Goal: Information Seeking & Learning: Understand process/instructions

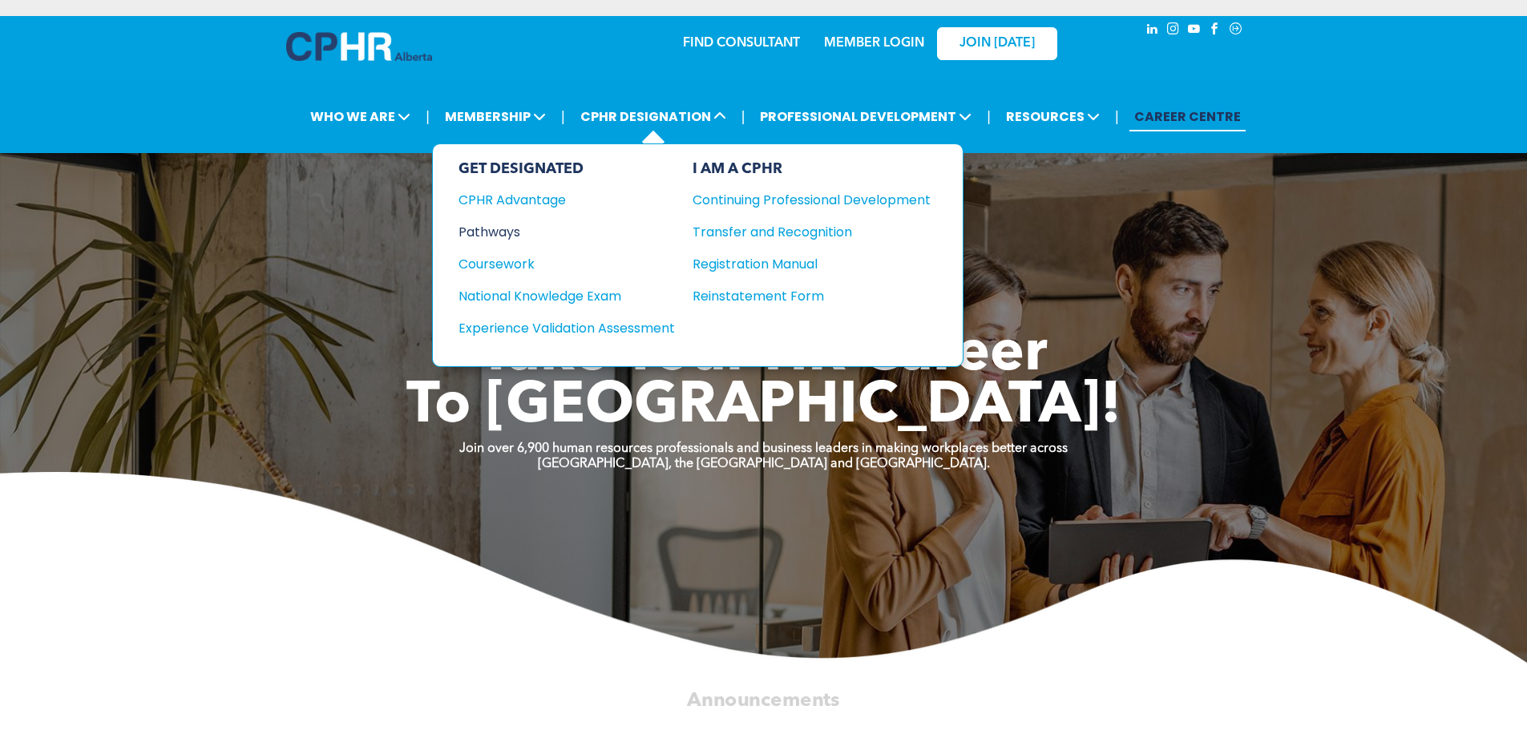
click at [516, 233] on div "Pathways" at bounding box center [556, 232] width 195 height 20
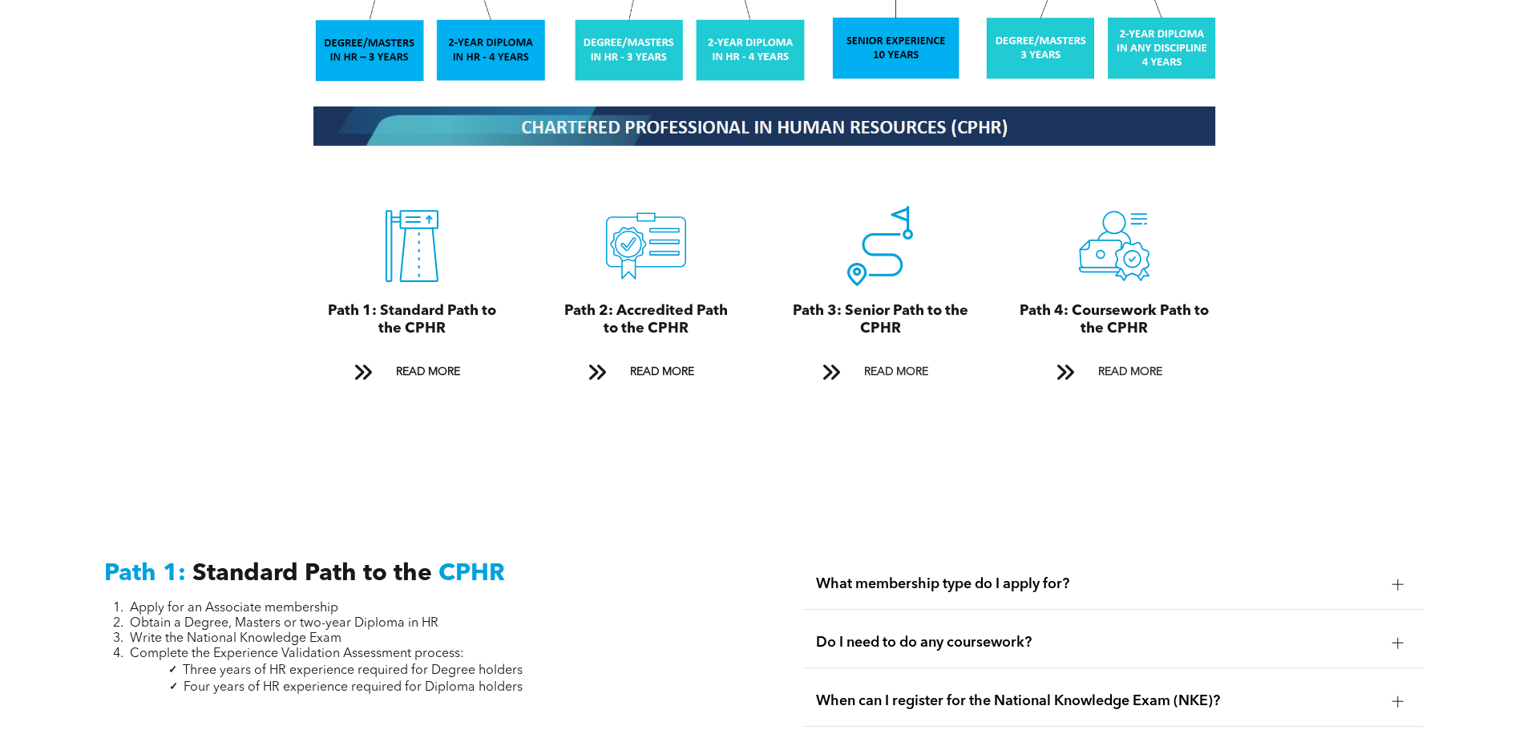
scroll to position [1924, 0]
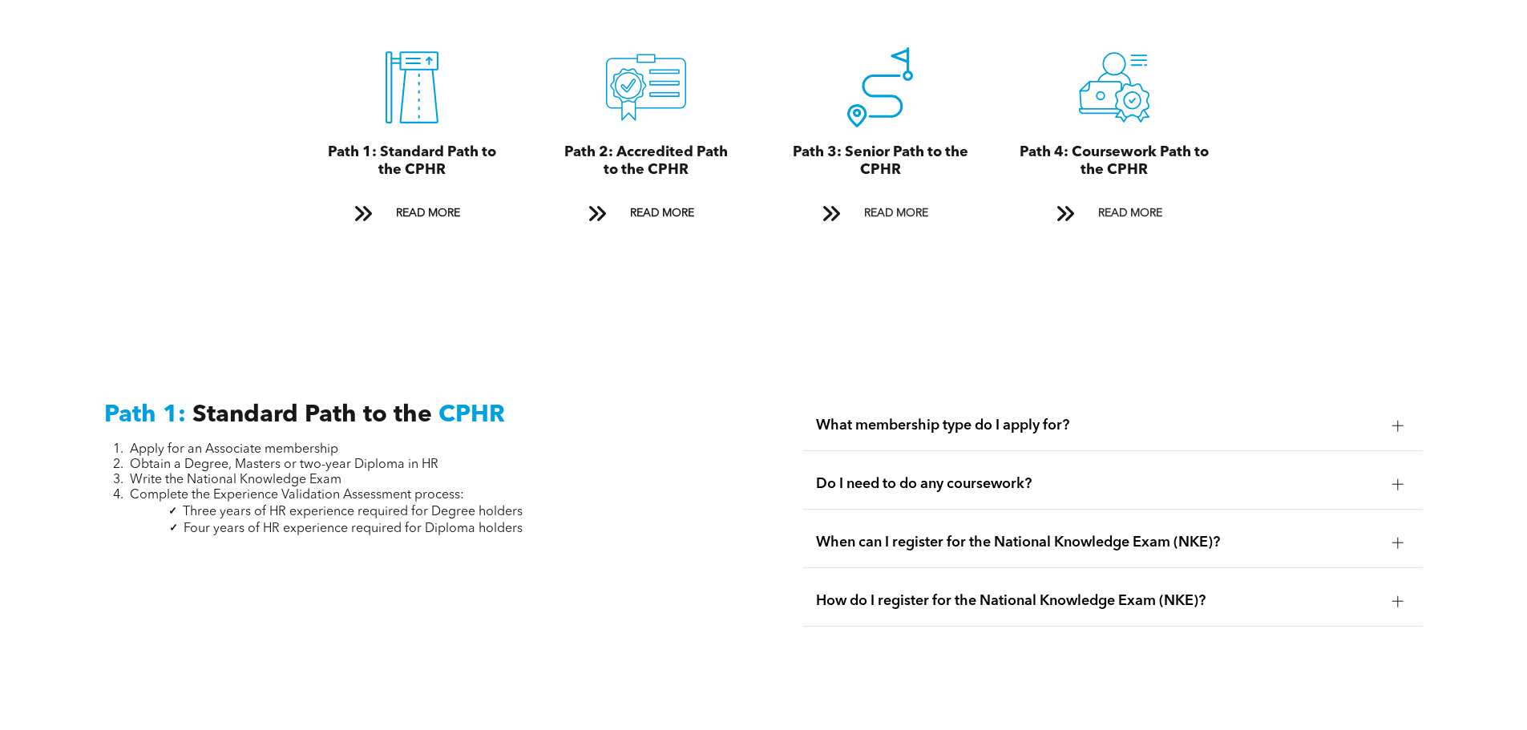
click at [993, 416] on div "What membership type do I apply for?" at bounding box center [1113, 426] width 620 height 51
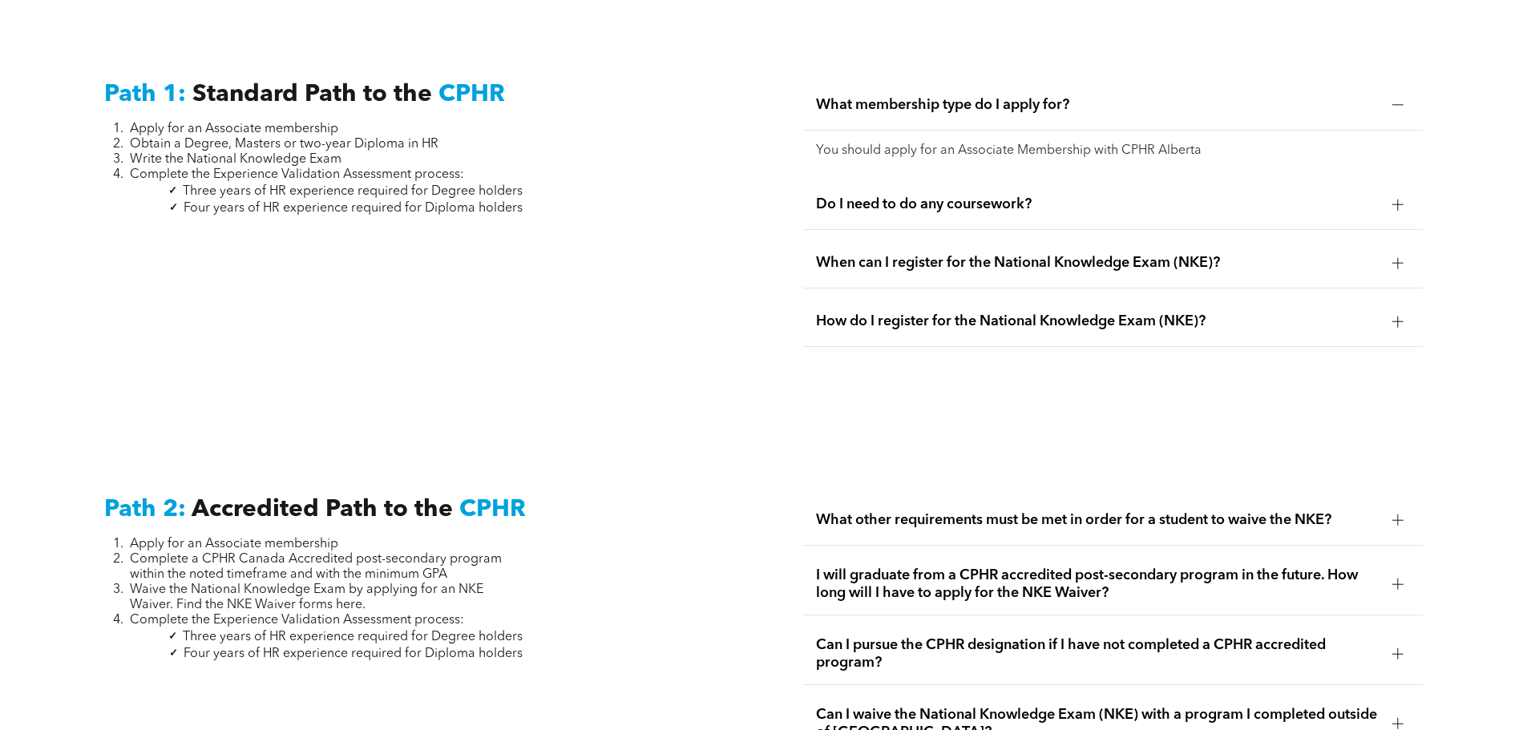
scroll to position [2325, 0]
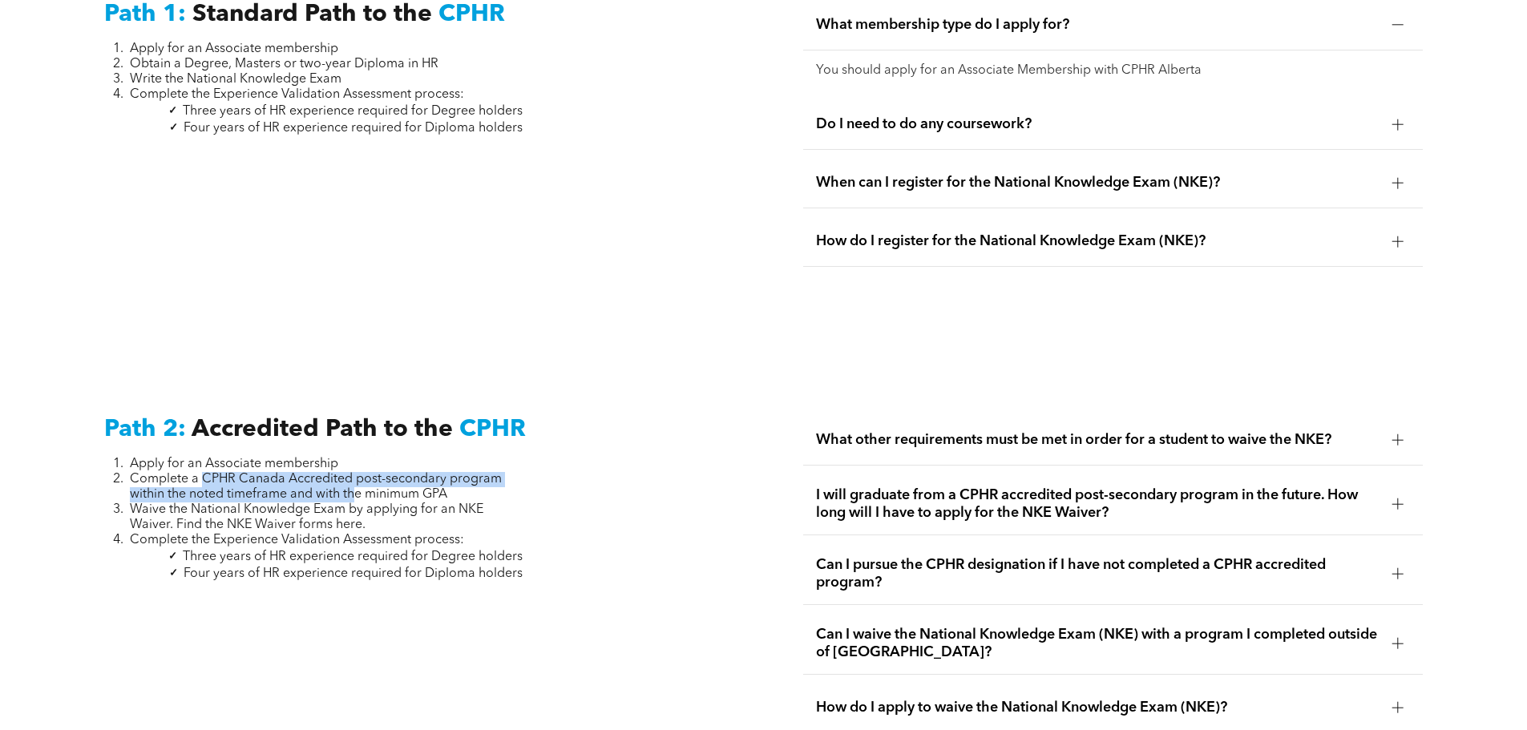
drag, startPoint x: 202, startPoint y: 459, endPoint x: 359, endPoint y: 469, distance: 157.4
click at [359, 473] on span "Complete a CPHR Canada Accredited post-secondary program within the noted timef…" at bounding box center [316, 487] width 372 height 28
click at [1138, 488] on span "I will graduate from a CPHR accredited post-secondary program in the future. Ho…" at bounding box center [1098, 504] width 564 height 35
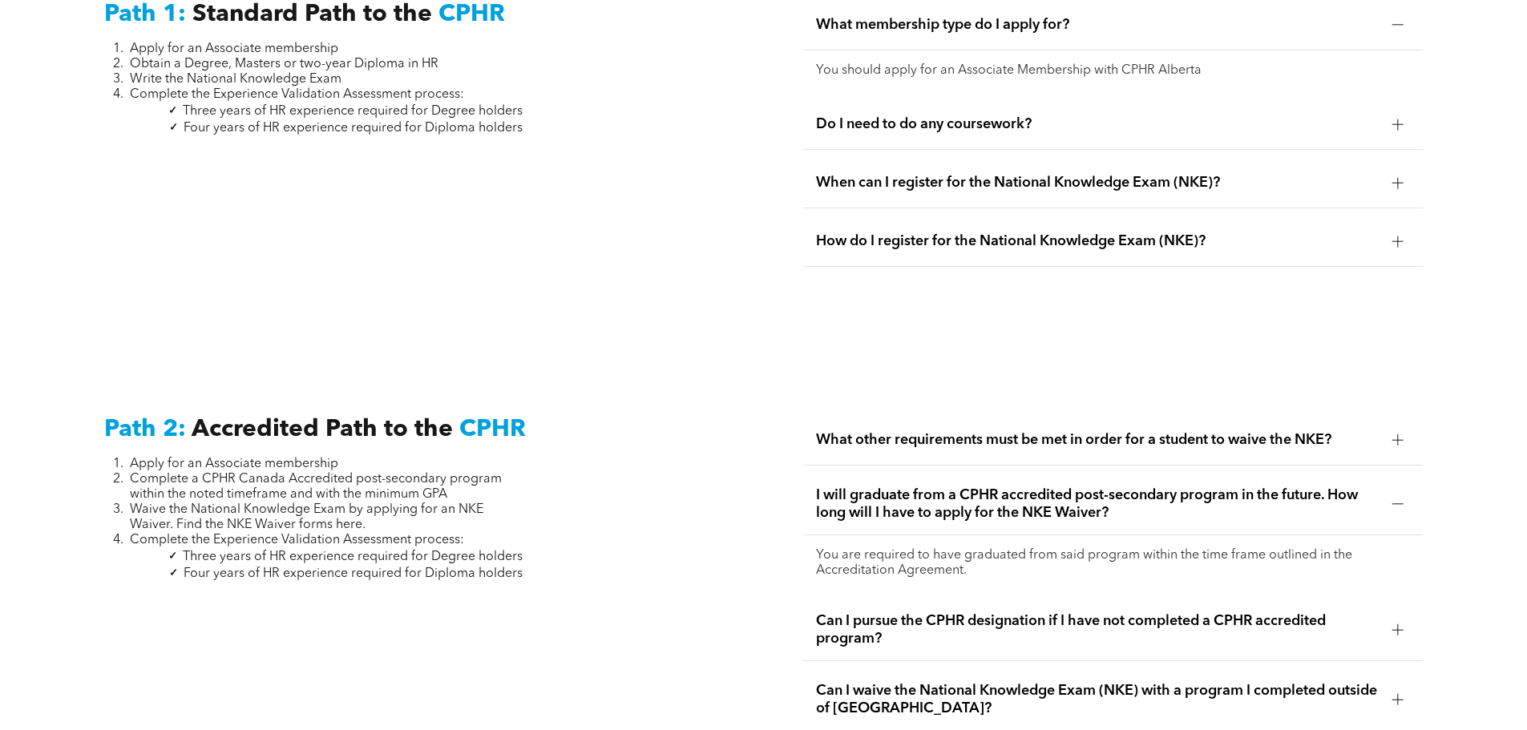
scroll to position [2405, 0]
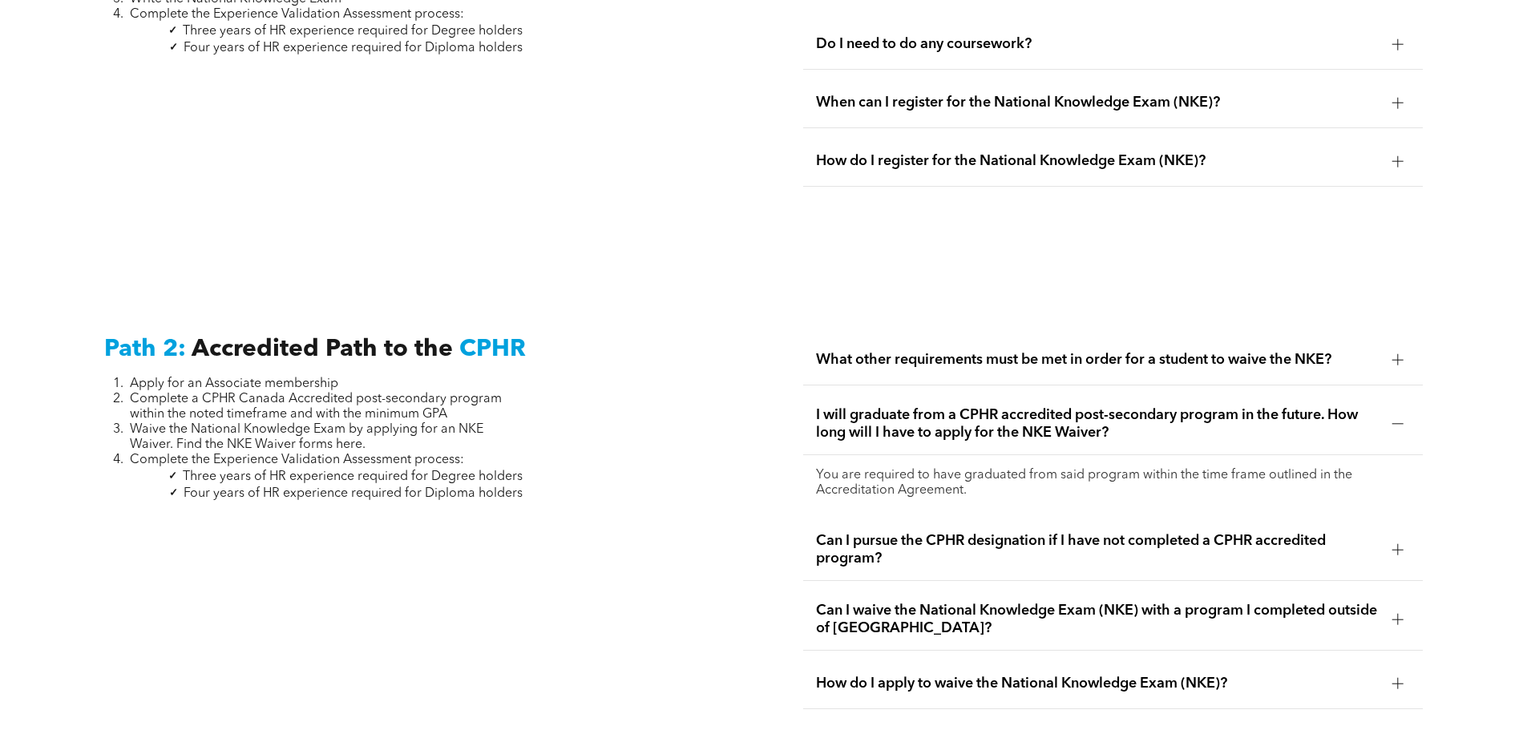
click at [1131, 532] on span "Can I pursue the CPHR designation if I have not completed a CPHR accredited pro…" at bounding box center [1098, 549] width 564 height 35
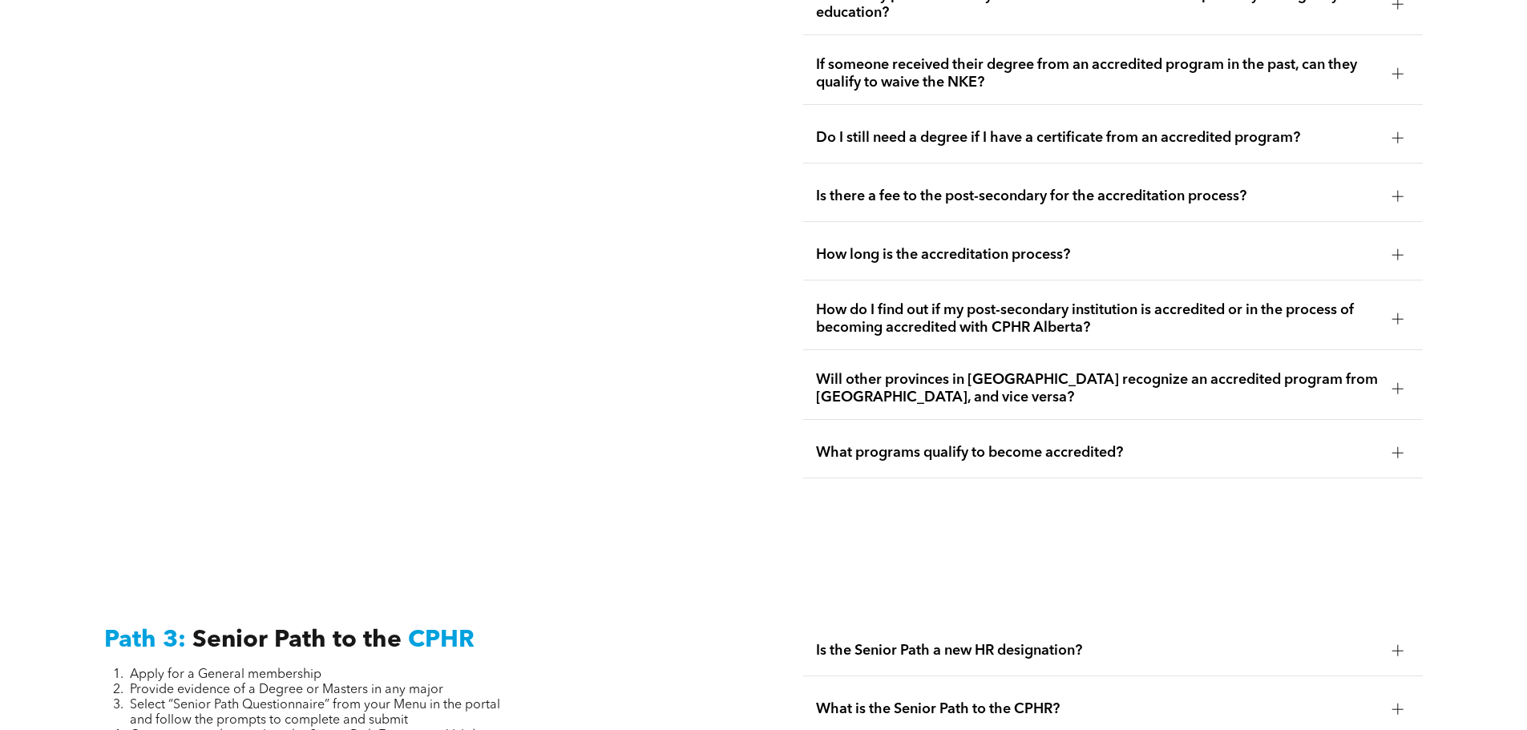
scroll to position [3768, 0]
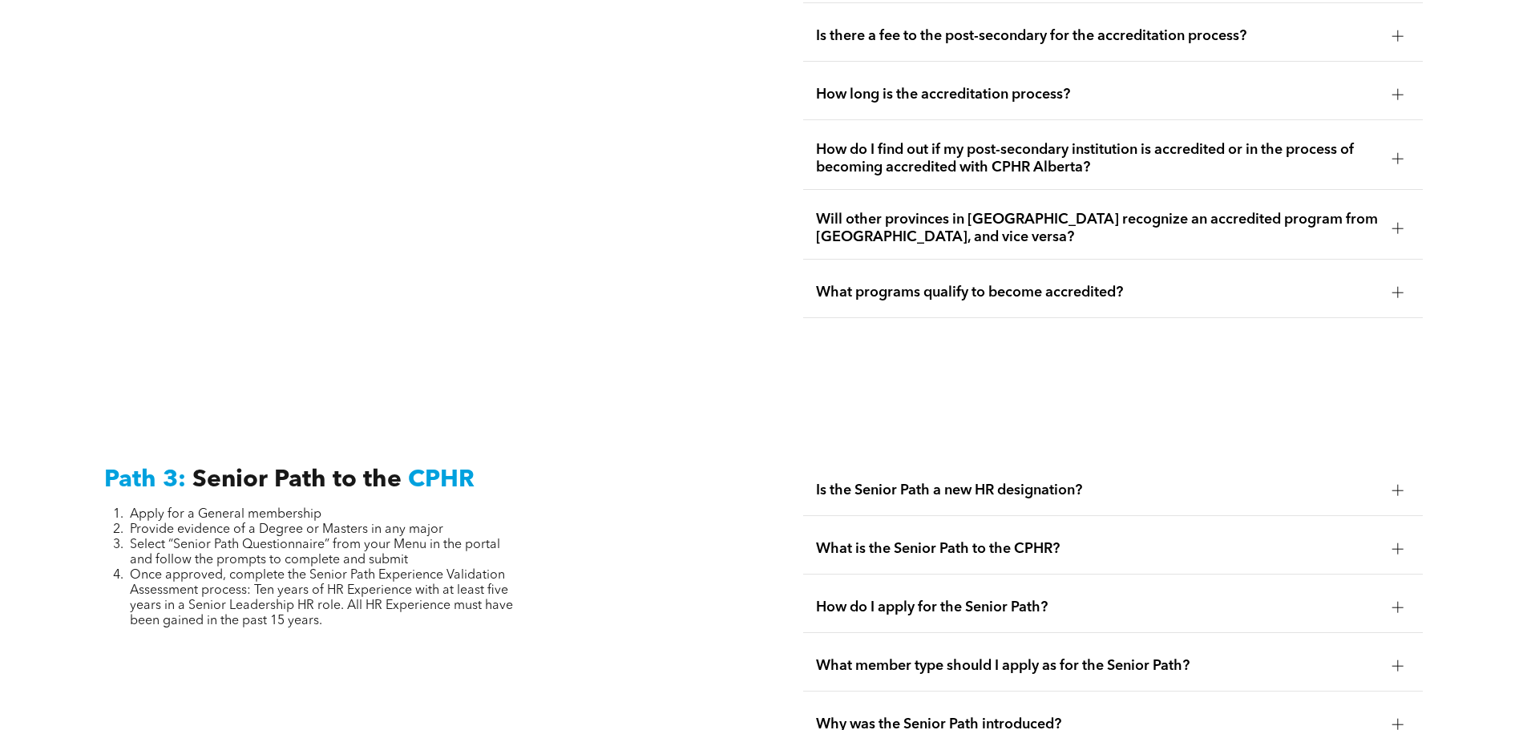
click at [1057, 482] on span "Is the Senior Path a new HR designation?" at bounding box center [1098, 491] width 564 height 18
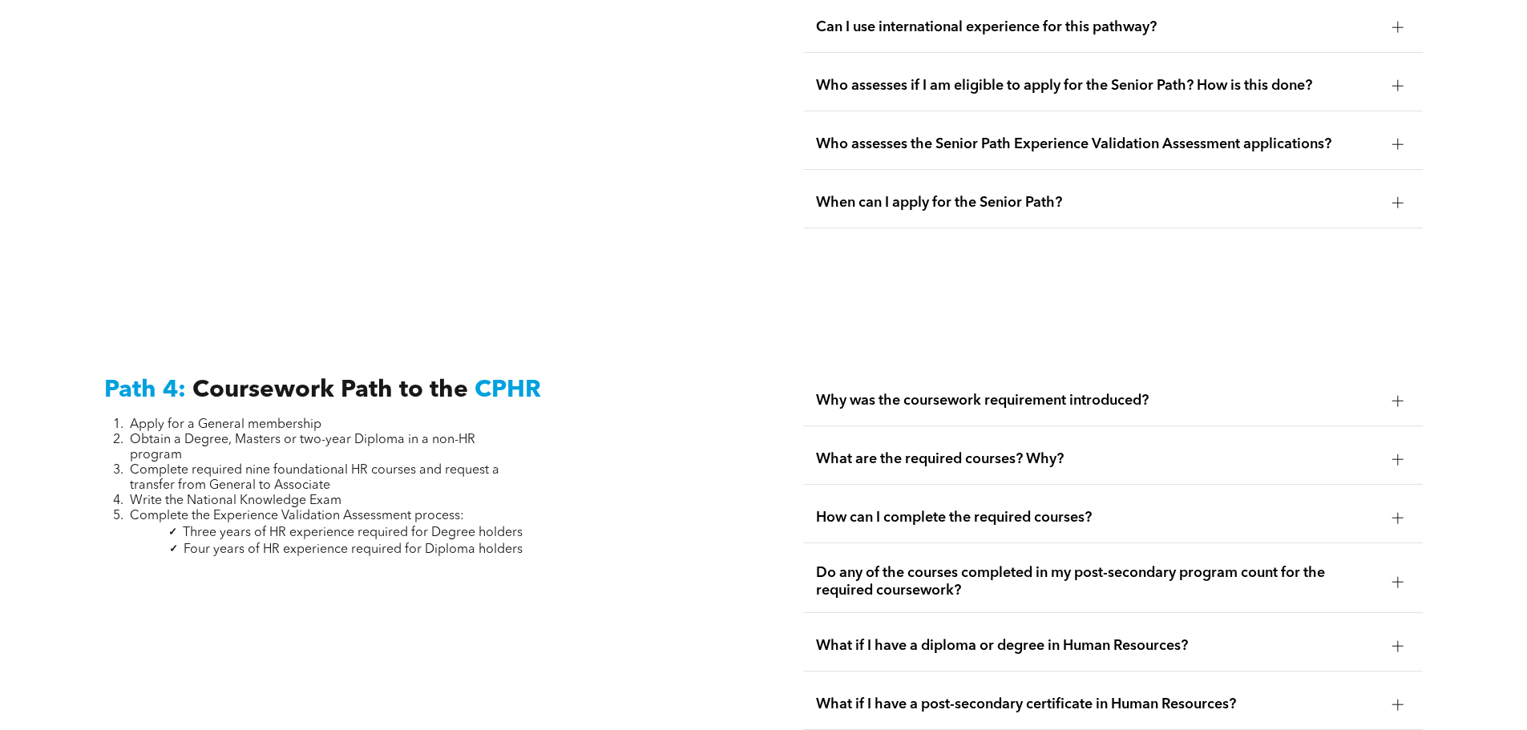
scroll to position [4811, 0]
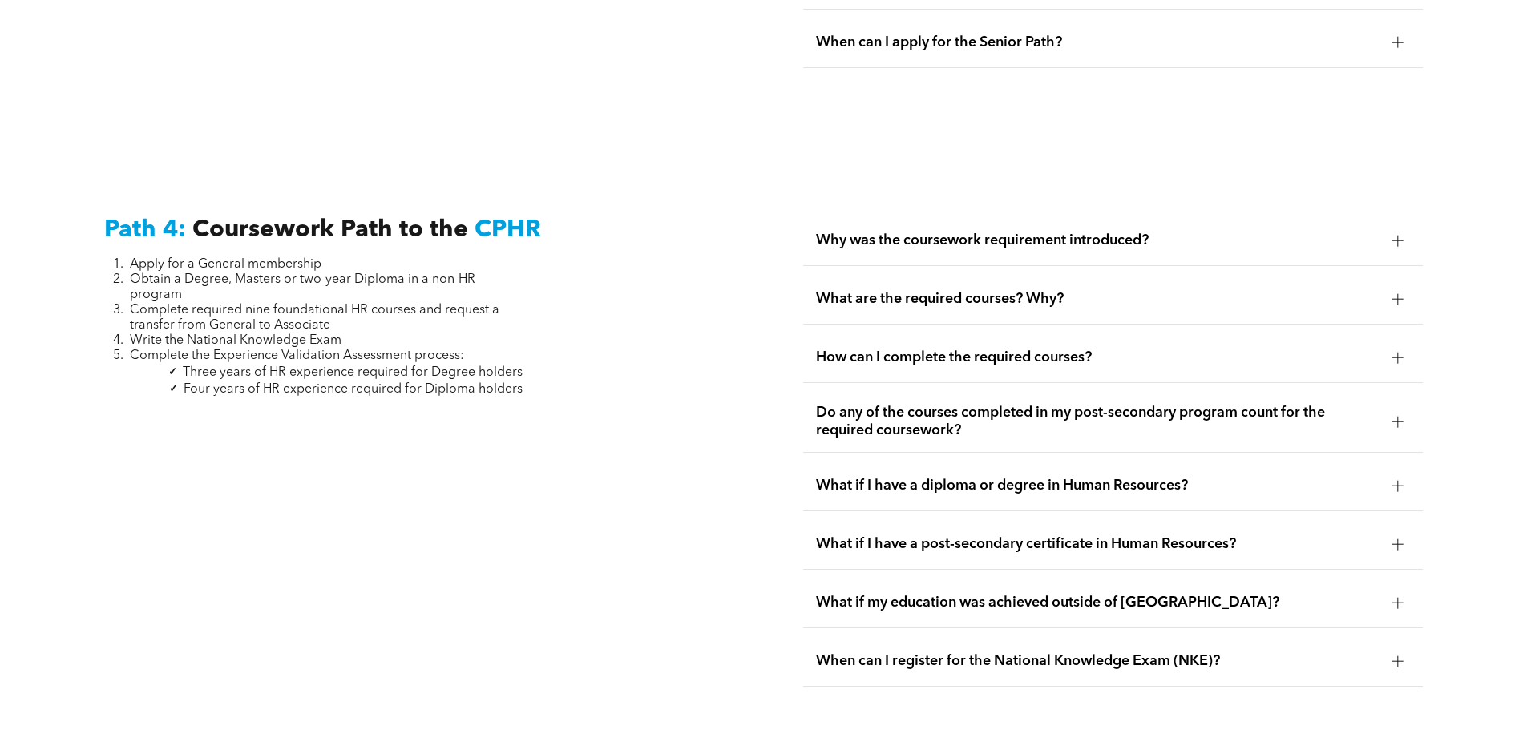
click at [1039, 290] on span "What are the required courses? Why?" at bounding box center [1098, 299] width 564 height 18
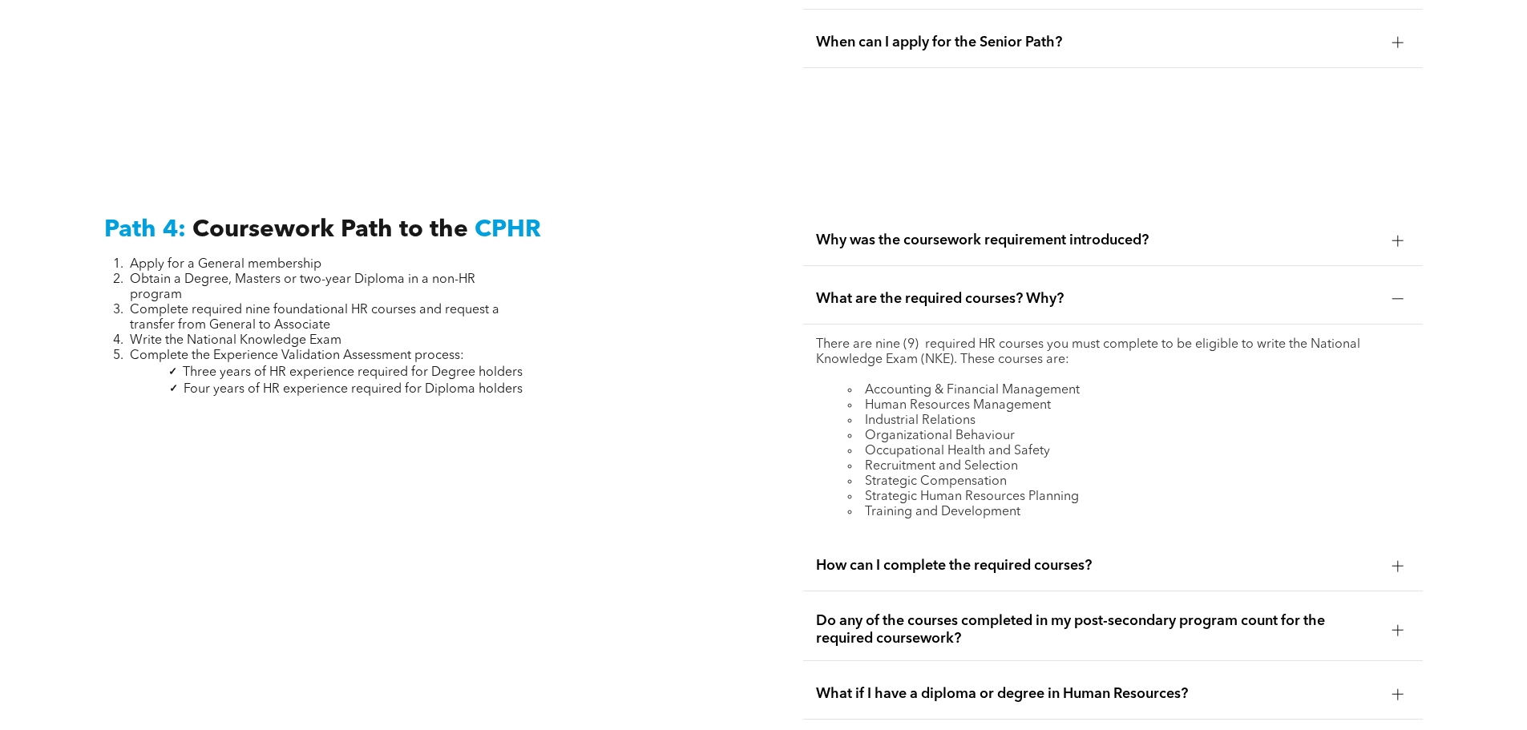
click at [1031, 429] on li "Organizational Behaviour" at bounding box center [1129, 436] width 562 height 15
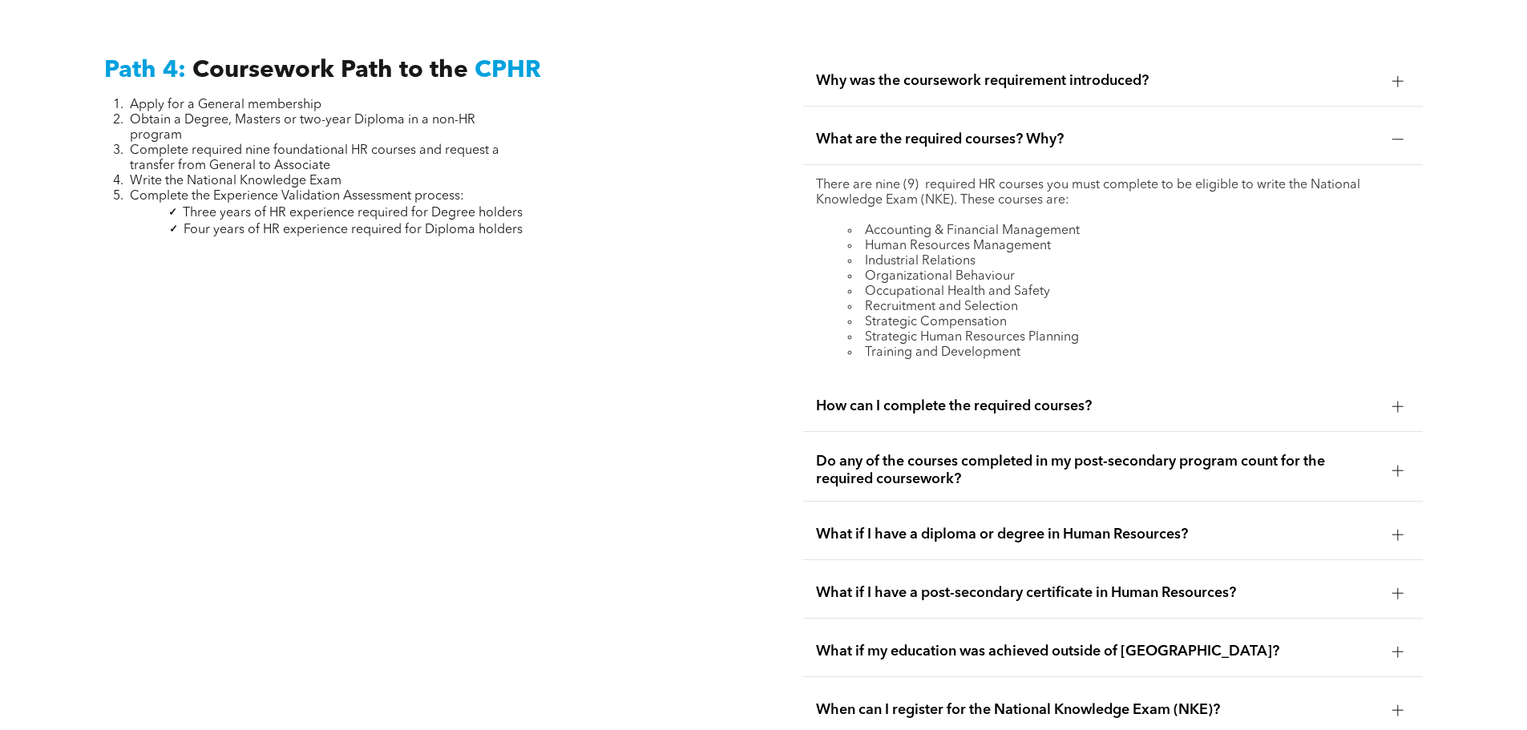
scroll to position [4971, 0]
click at [1126, 584] on span "What if I have a post-secondary certificate in Human Resources?" at bounding box center [1098, 593] width 564 height 18
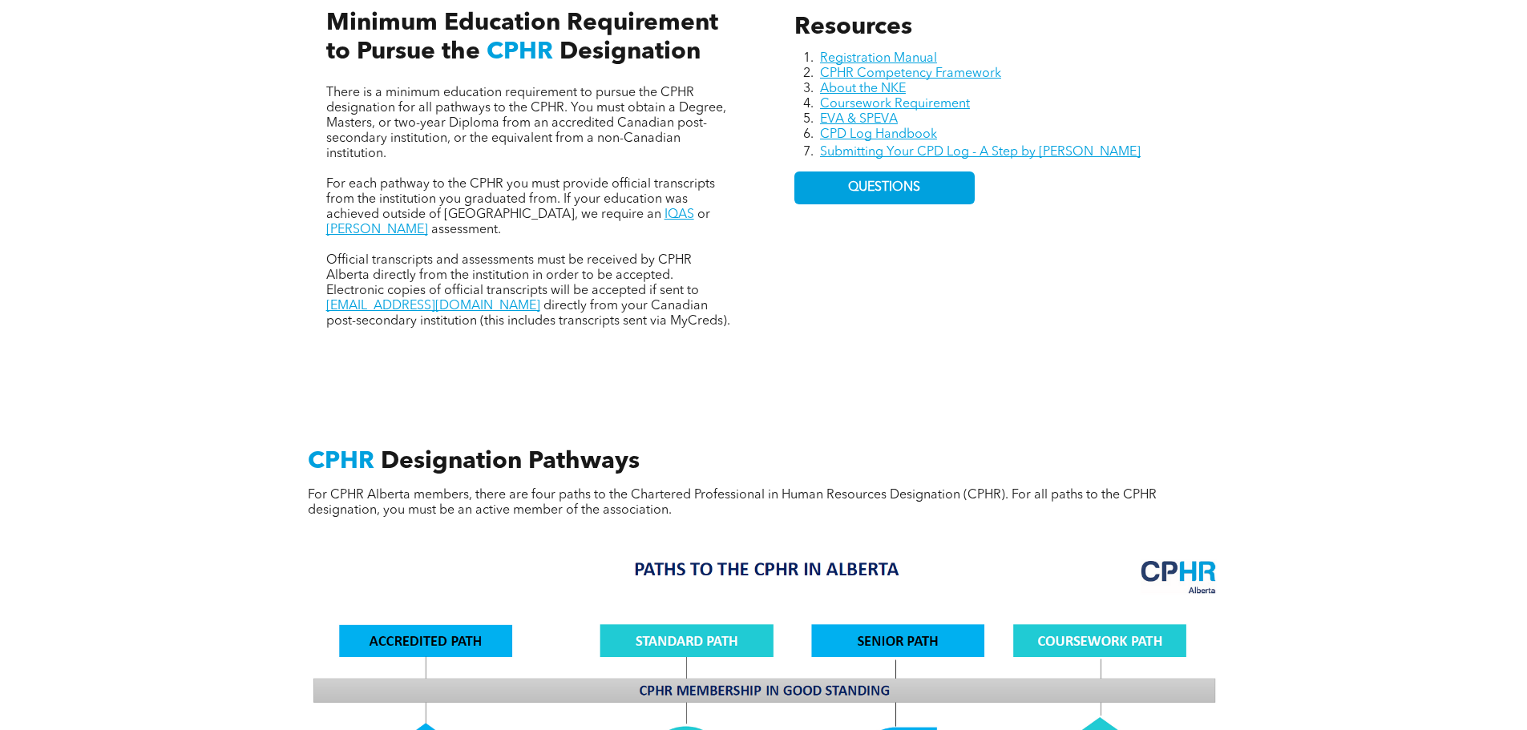
scroll to position [802, 0]
